Goal: Information Seeking & Learning: Check status

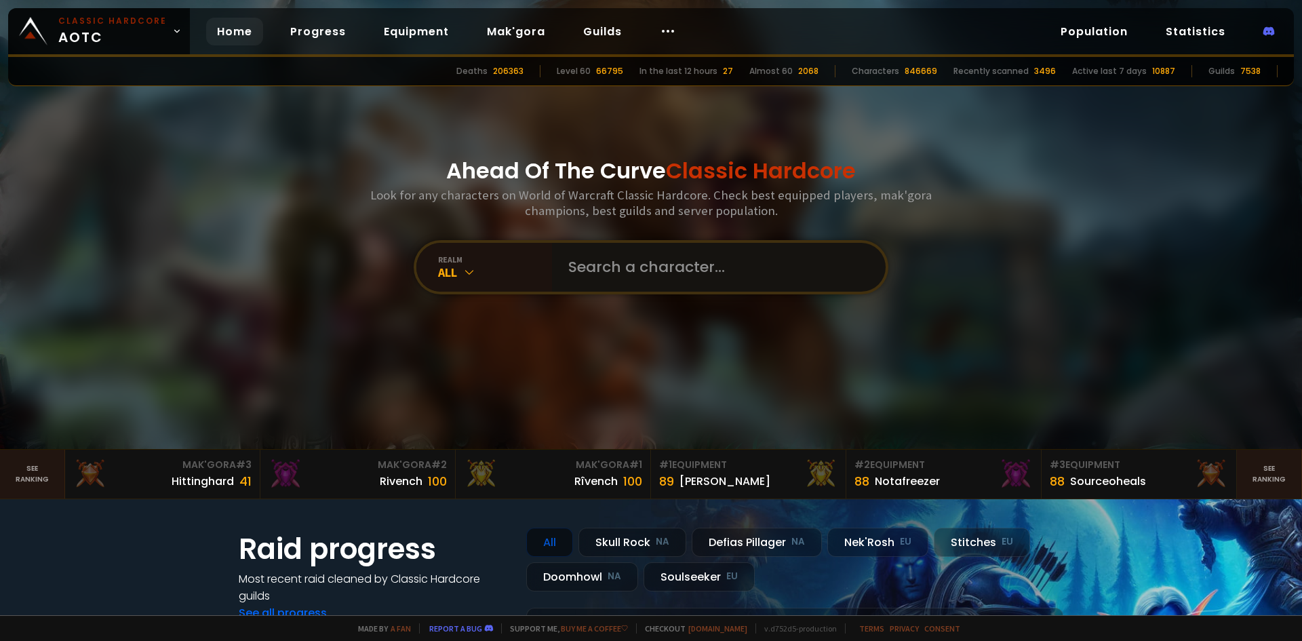
click at [588, 279] on input "text" at bounding box center [714, 267] width 309 height 49
type input "sooly"
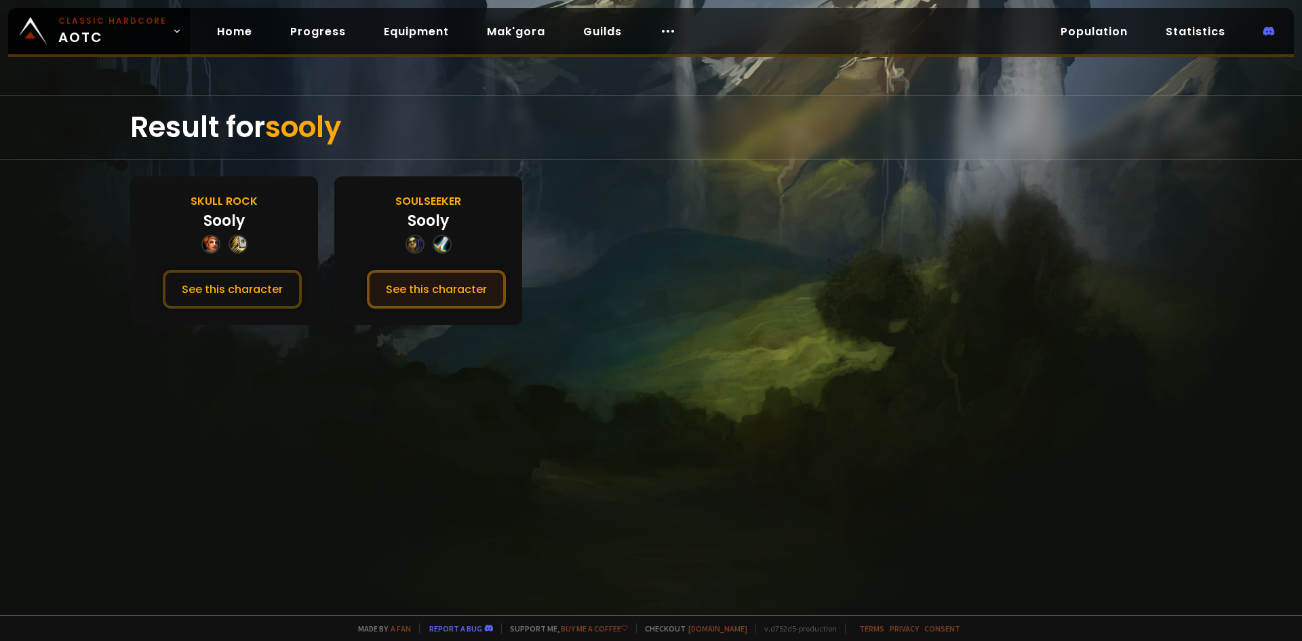
click at [451, 300] on button "See this character" at bounding box center [436, 289] width 139 height 39
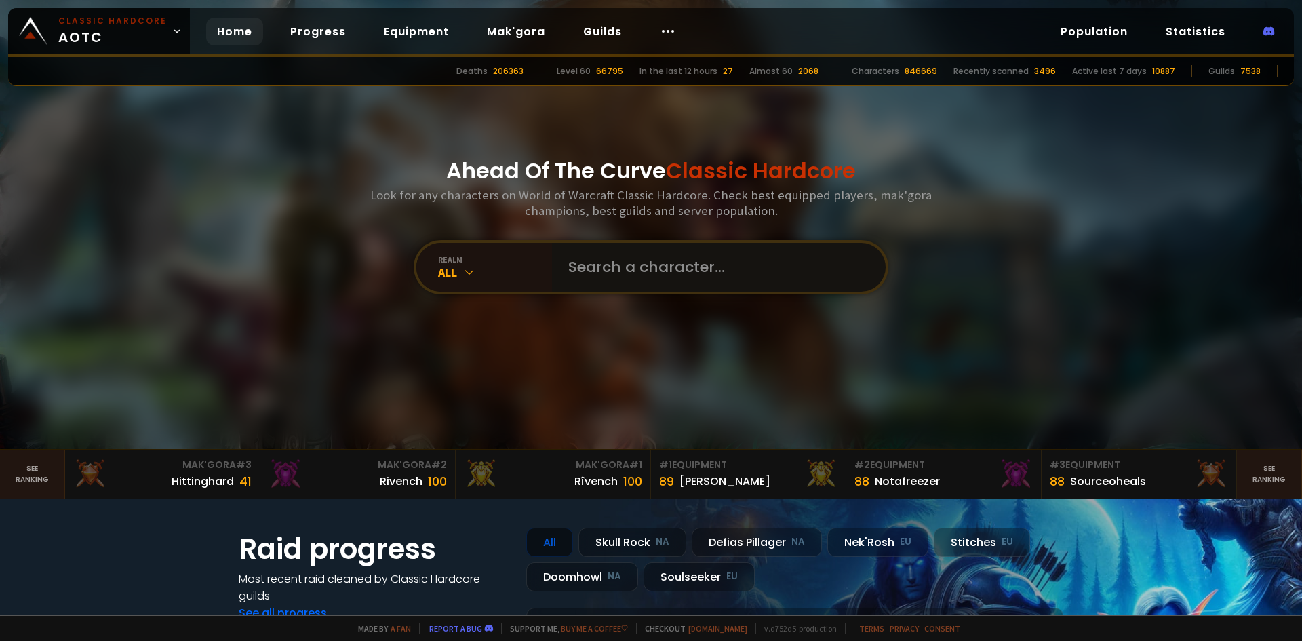
click at [604, 264] on input "text" at bounding box center [714, 267] width 309 height 49
click at [649, 267] on input "text" at bounding box center [714, 267] width 309 height 49
type input "ayaa"
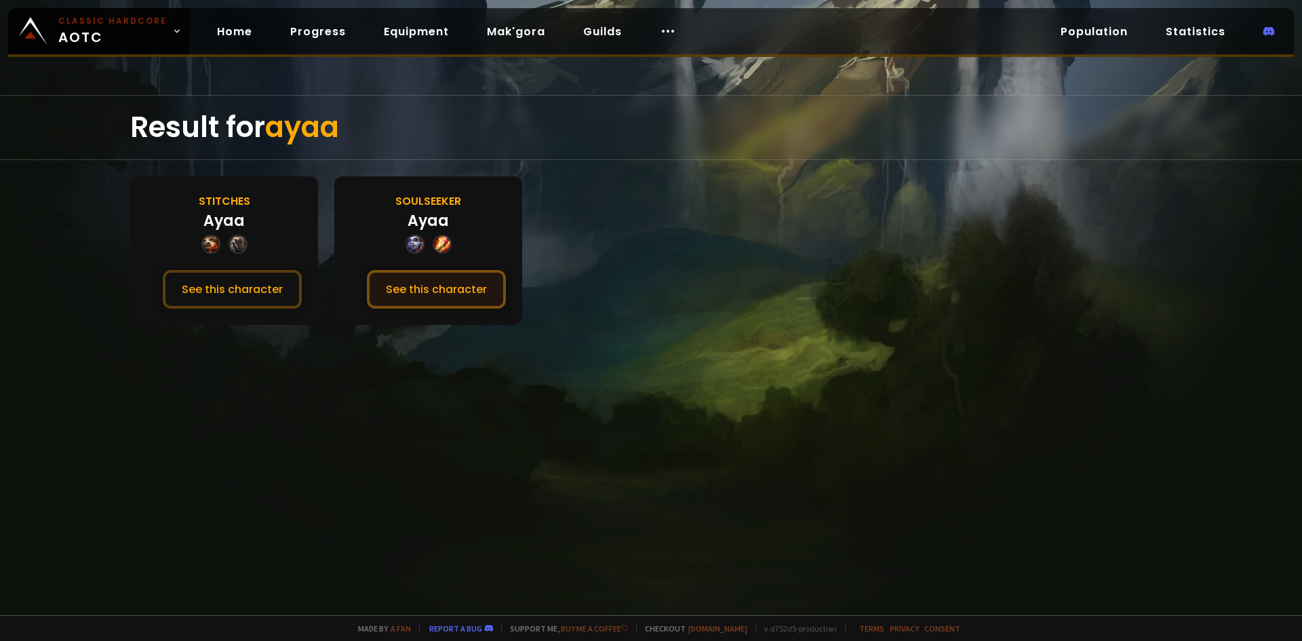
click at [469, 292] on button "See this character" at bounding box center [436, 289] width 139 height 39
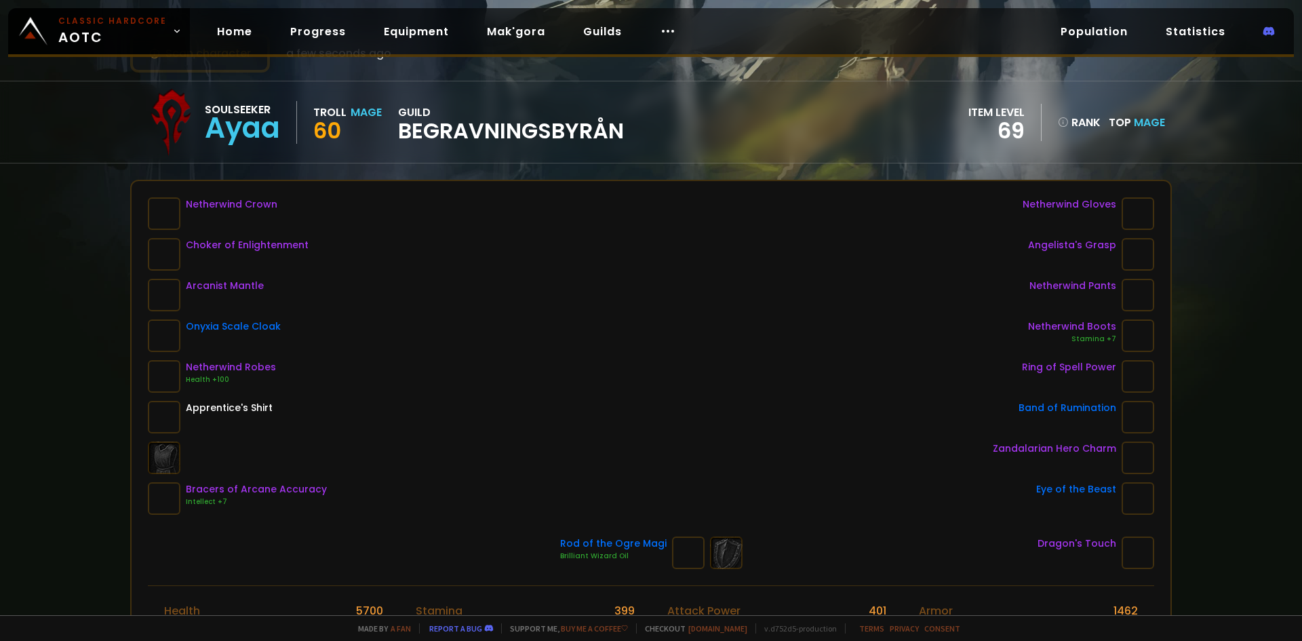
scroll to position [68, 0]
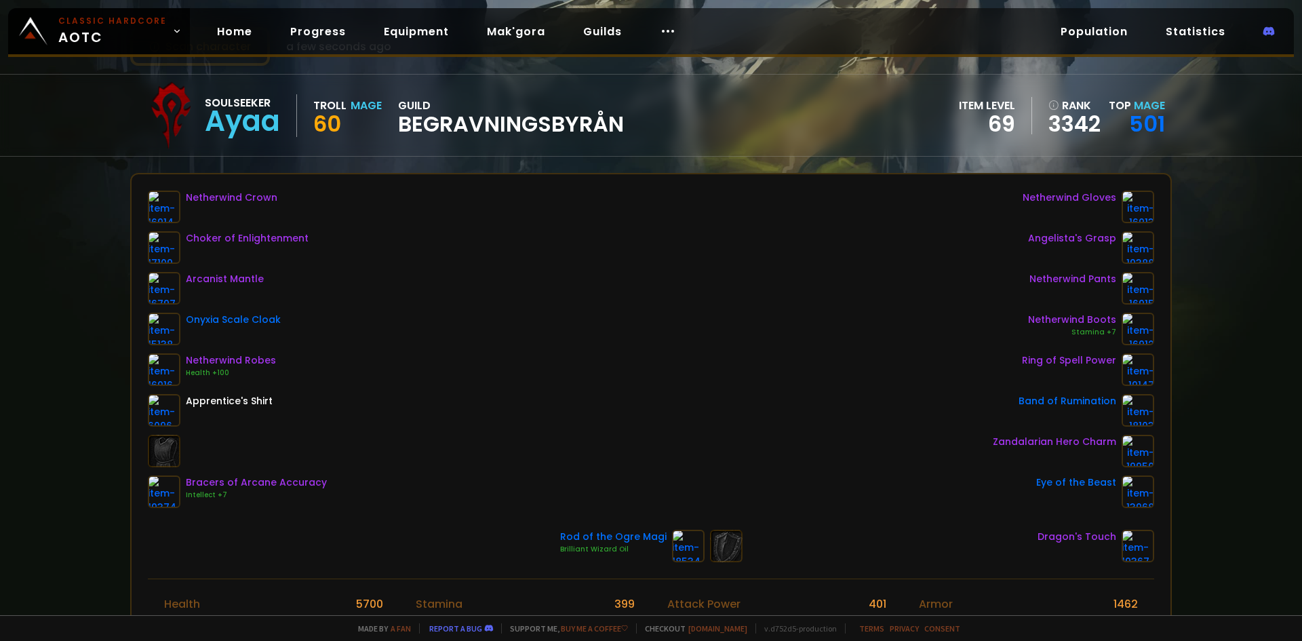
click at [1198, 297] on div "Scan character a few seconds ago Soulseeker Ayaa Troll Mage 60 guild BEGRAVNING…" at bounding box center [651, 307] width 1302 height 615
